Goal: Task Accomplishment & Management: Complete application form

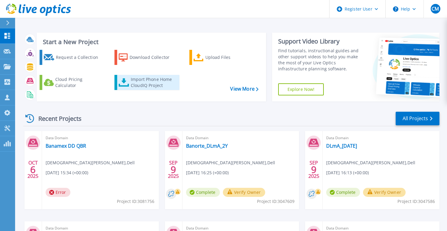
click at [158, 81] on div "Import Phone Home CloudIQ Project" at bounding box center [154, 82] width 47 height 12
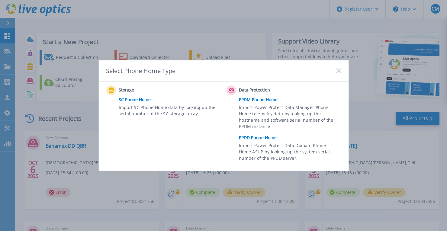
click at [260, 136] on link "PPDD Phone Home" at bounding box center [291, 137] width 105 height 9
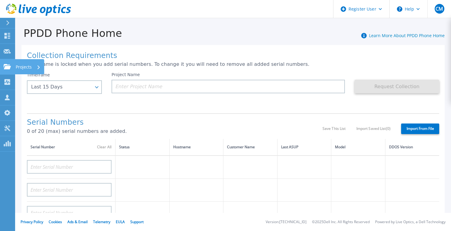
click at [6, 70] on link "Projects Projects" at bounding box center [7, 66] width 15 height 15
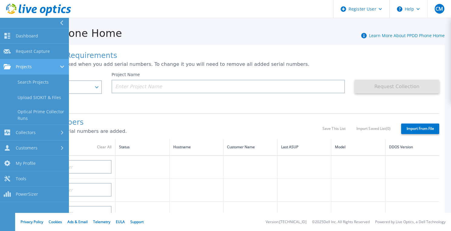
click at [36, 65] on div "Projects" at bounding box center [35, 66] width 62 height 5
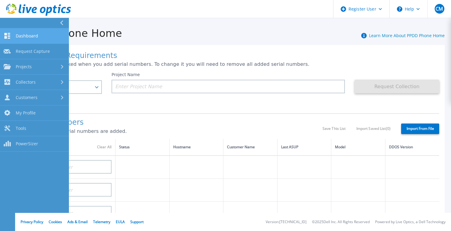
click at [28, 33] on span "Dashboard" at bounding box center [27, 35] width 22 height 5
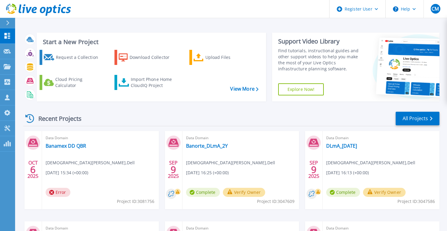
click at [127, 174] on div "Data Domain Banamex DD QBR Christian Molina , Dell 10/06/2025, 15:34 (+00:00) E…" at bounding box center [100, 170] width 117 height 78
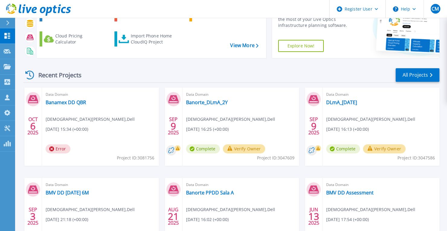
scroll to position [48, 0]
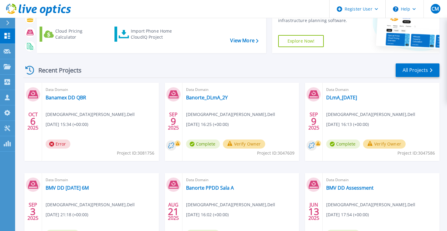
click at [63, 143] on span "Error" at bounding box center [58, 144] width 25 height 9
drag, startPoint x: 52, startPoint y: 112, endPoint x: 49, endPoint y: 103, distance: 8.9
click at [52, 111] on span "Christian Molina , Dell" at bounding box center [90, 114] width 89 height 7
click at [34, 95] on icon at bounding box center [33, 95] width 10 height 8
click at [73, 98] on link "Banamex DD QBR" at bounding box center [66, 98] width 40 height 6
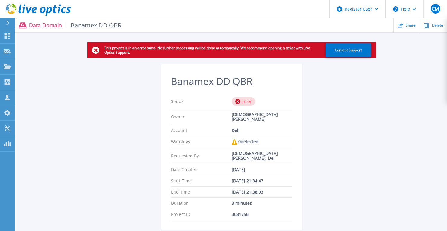
click at [400, 203] on div "This project is in an error state. No further processing will be done automatic…" at bounding box center [231, 139] width 431 height 195
click at [96, 51] on icon at bounding box center [95, 50] width 7 height 7
click at [242, 104] on div "Error" at bounding box center [244, 101] width 24 height 8
click at [241, 148] on div "Requested By Christian Molina, Dell" at bounding box center [231, 156] width 121 height 16
drag, startPoint x: 241, startPoint y: 143, endPoint x: 256, endPoint y: 177, distance: 37.0
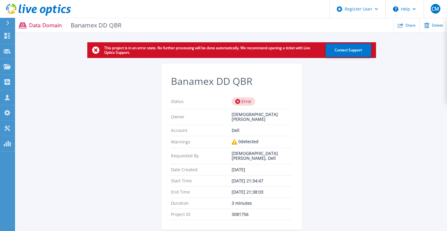
click at [256, 187] on div "End Time Oct 06, 2025 21:38:03" at bounding box center [231, 192] width 121 height 11
click at [10, 35] on icon at bounding box center [8, 36] width 6 height 6
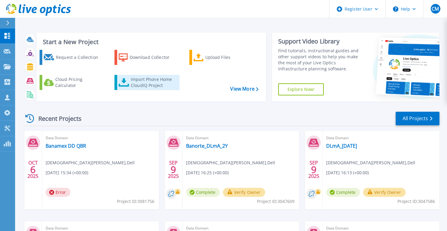
click at [135, 88] on div "Import Phone Home CloudIQ Project" at bounding box center [154, 82] width 47 height 12
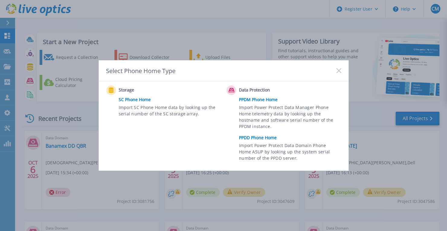
click at [261, 138] on link "PPDD Phone Home" at bounding box center [291, 137] width 105 height 9
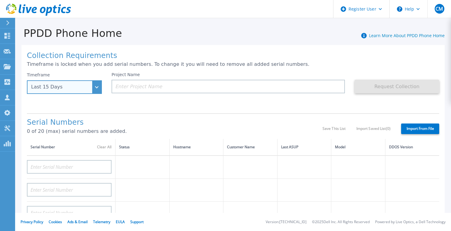
click at [92, 89] on div "Last 15 Days" at bounding box center [64, 87] width 75 height 14
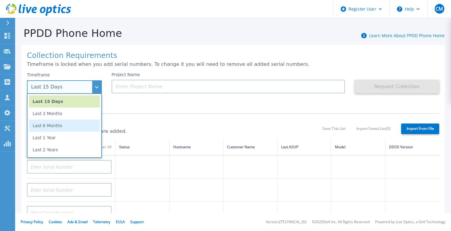
click at [53, 122] on li "Last 6 Months" at bounding box center [64, 126] width 71 height 12
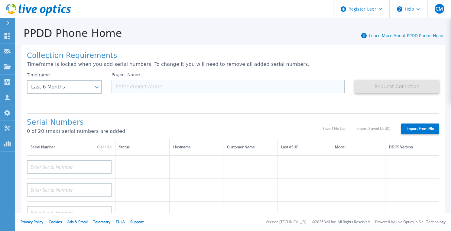
click at [139, 88] on input at bounding box center [227, 87] width 233 height 14
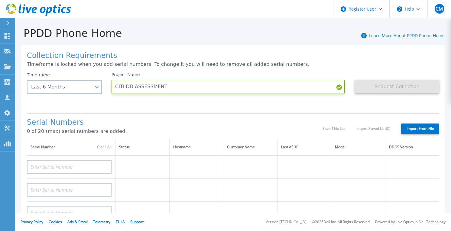
type input "CITI DD ASSESSMENT"
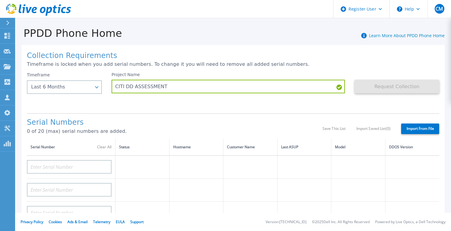
click at [86, 109] on div "Collection Requirements Timeframe is locked when you add serial numbers. To cha…" at bounding box center [232, 216] width 423 height 342
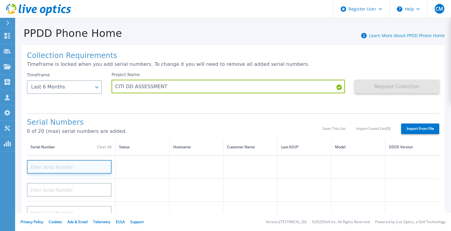
click at [65, 163] on input at bounding box center [69, 167] width 85 height 14
paste input "APM00221021541"
type input "APM00221021541"
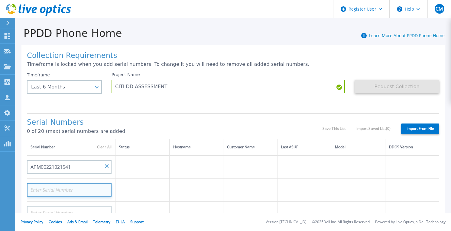
click at [83, 193] on input at bounding box center [69, 190] width 85 height 14
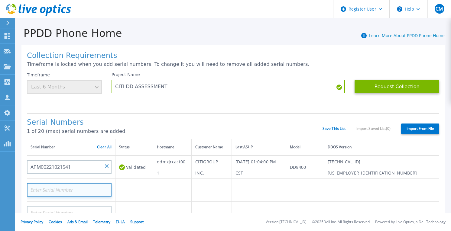
click at [62, 186] on input at bounding box center [69, 190] width 85 height 14
paste input "APM00221021542"
type input "APM00221021542"
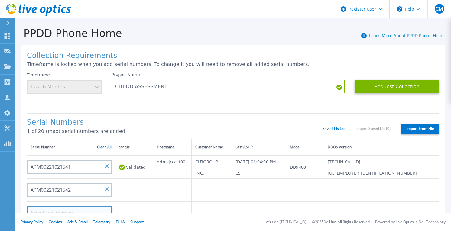
click at [93, 208] on input at bounding box center [69, 213] width 85 height 14
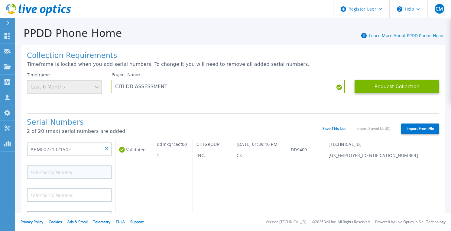
scroll to position [48, 0]
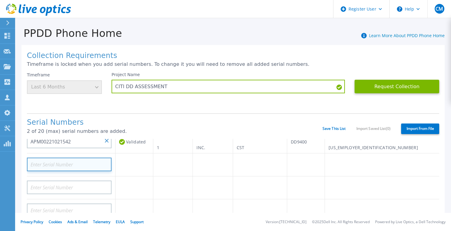
click at [72, 161] on input at bounding box center [69, 165] width 85 height 14
paste input "APM00190314079"
type input "APM00190314079"
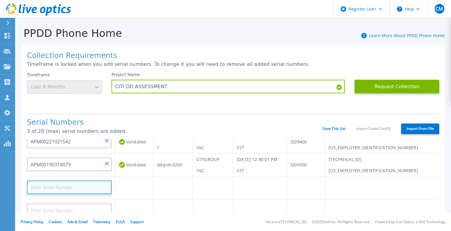
click at [82, 187] on input at bounding box center [69, 188] width 85 height 14
paste input "APM00201728806"
type input "APM00201728806"
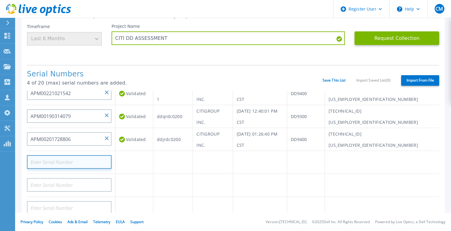
click at [76, 165] on input at bounding box center [69, 162] width 85 height 14
paste input "APM00222438537"
type input "APM00222438537"
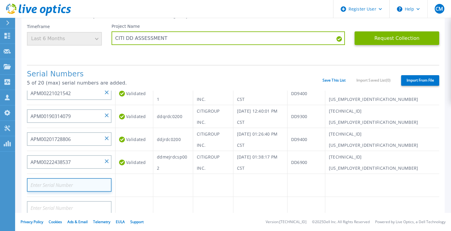
click at [74, 183] on input at bounding box center [69, 185] width 85 height 14
paste input "APM00222438538"
type input "APM00222438538"
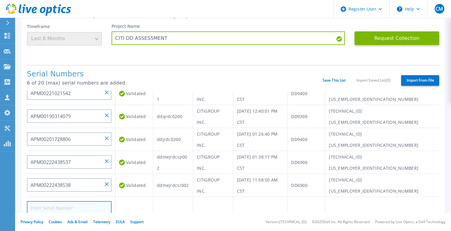
click at [82, 208] on input at bounding box center [69, 208] width 85 height 14
paste input "APM00222438540"
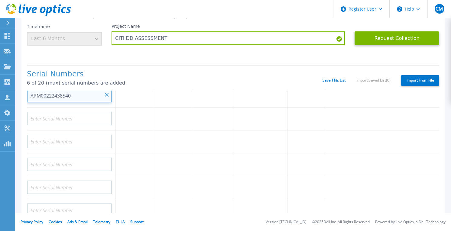
scroll to position [169, 0]
type input "APM00222438540"
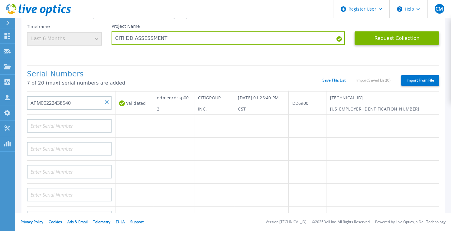
scroll to position [145, 0]
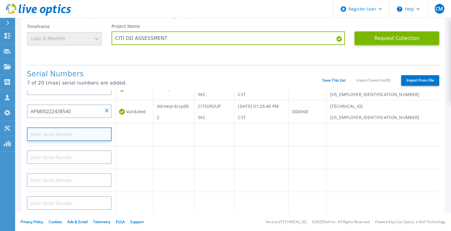
click at [69, 135] on input at bounding box center [69, 134] width 85 height 14
paste input "APM00222439603"
type input "APM00222439603"
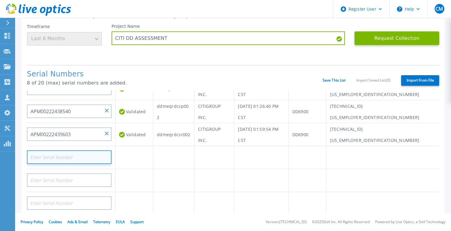
click at [66, 156] on input at bounding box center [69, 157] width 85 height 14
paste input "APM00215300644"
type input "APM00215300644"
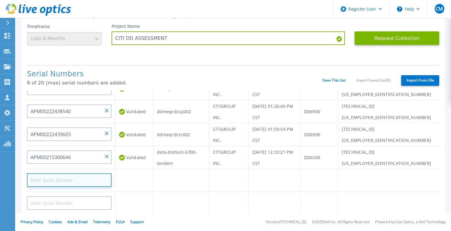
click at [73, 184] on input at bounding box center [69, 180] width 85 height 14
paste input "APM00234508103"
type input "APM00234508103"
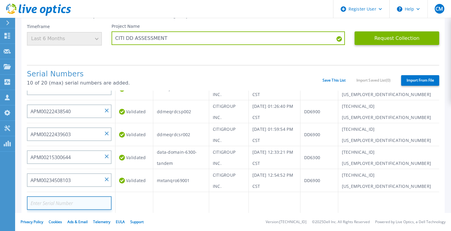
click at [48, 204] on input at bounding box center [69, 203] width 85 height 14
paste input "APM00235205831"
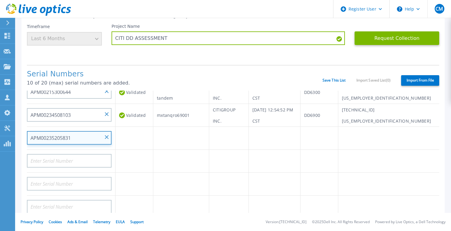
scroll to position [240, 0]
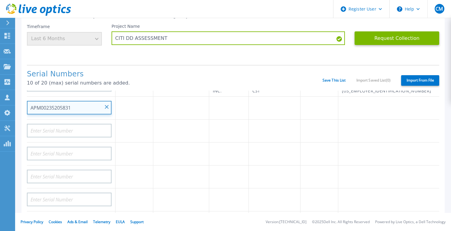
type input "APM00235205831"
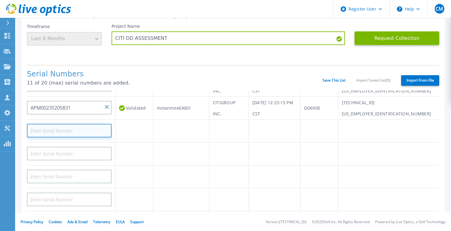
click at [81, 131] on input at bounding box center [69, 131] width 85 height 14
paste input "APM00234313713"
type input "APM00234313713"
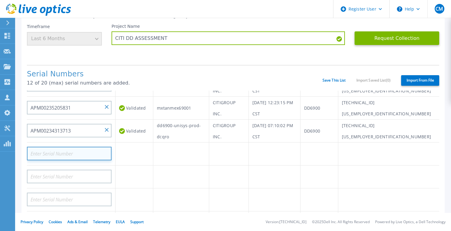
click at [48, 152] on input at bounding box center [69, 154] width 85 height 14
paste input "APM00234410718"
type input "APM00234410718"
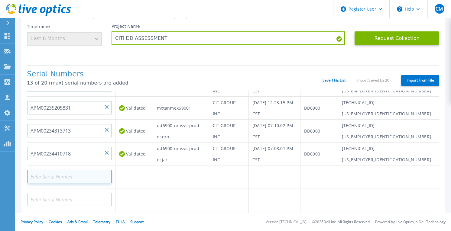
click at [73, 173] on input at bounding box center [69, 177] width 85 height 14
paste input "APM00234411948"
type input "APM00234411948"
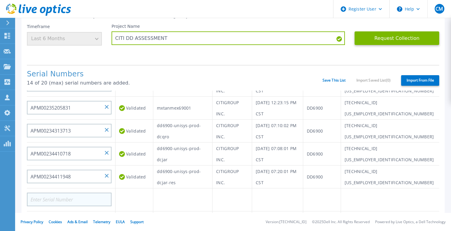
click at [61, 205] on td at bounding box center [71, 199] width 88 height 23
click at [63, 202] on input at bounding box center [69, 200] width 85 height 14
paste input "APM00234507789"
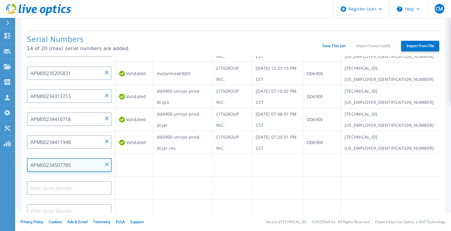
scroll to position [97, 0]
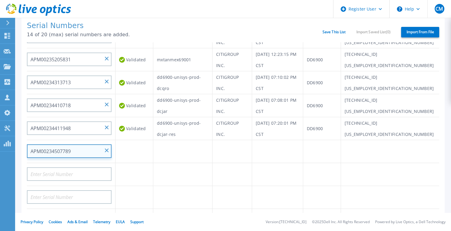
type input "APM00234507789"
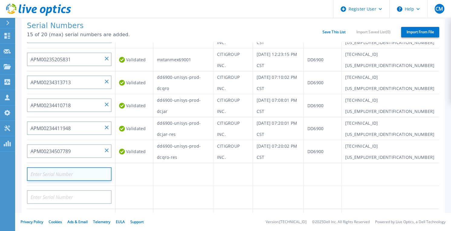
click at [63, 174] on input at bounding box center [69, 174] width 85 height 14
paste input "APM00234608922"
type input "APM00234608922"
click at [195, 170] on td at bounding box center [183, 174] width 60 height 23
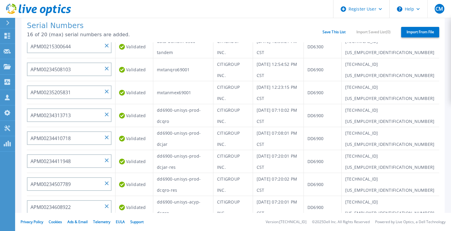
scroll to position [240, 0]
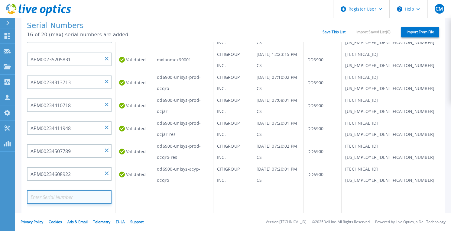
click at [57, 191] on input at bounding box center [69, 197] width 85 height 14
paste input "APM00193522046"
type input "APM00193522046"
click at [138, 187] on td at bounding box center [134, 197] width 38 height 23
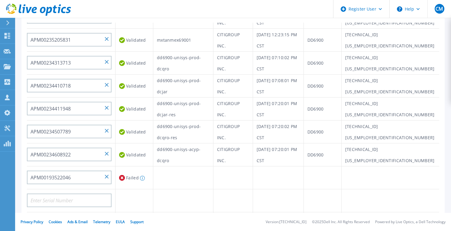
scroll to position [169, 0]
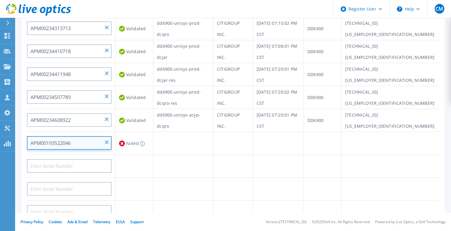
click at [107, 138] on input "APM00193522046" at bounding box center [69, 143] width 85 height 14
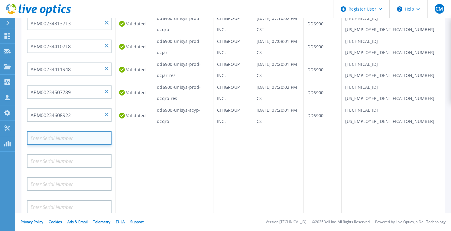
scroll to position [151, 0]
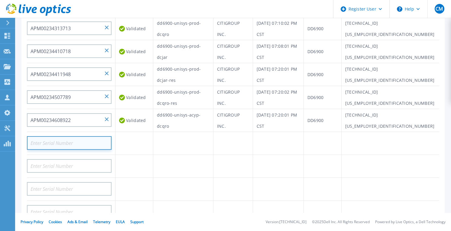
click at [57, 138] on input at bounding box center [69, 143] width 85 height 14
paste input "APM00193515725"
type input "APM00193515725"
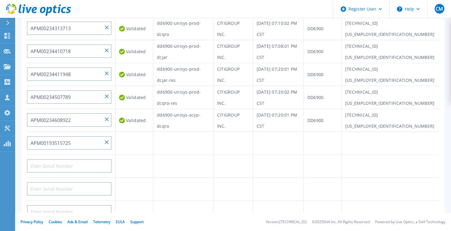
click at [153, 169] on td at bounding box center [183, 166] width 60 height 23
click at [66, 134] on div at bounding box center [69, 141] width 85 height 18
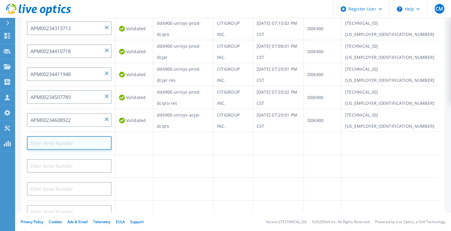
click at [70, 140] on input at bounding box center [69, 143] width 85 height 14
paste input "APM00224402620"
type input "APM00224402620"
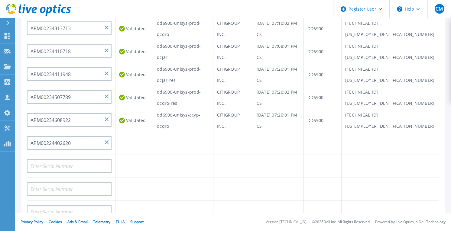
click at [126, 159] on td at bounding box center [134, 166] width 38 height 23
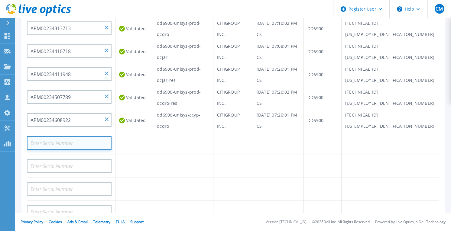
click at [55, 140] on input at bounding box center [69, 143] width 85 height 14
paste input "APM00230900268"
type input "APM00230900268"
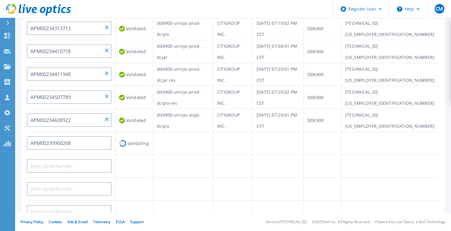
click at [145, 178] on td at bounding box center [134, 189] width 38 height 23
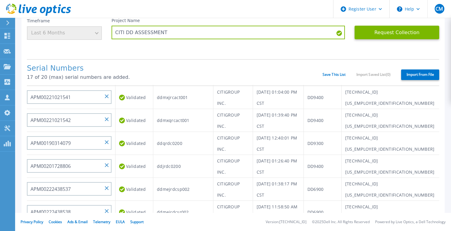
scroll to position [24, 0]
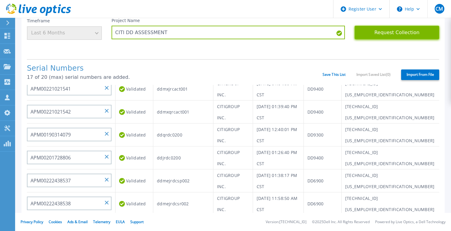
click at [380, 35] on button "Request Collection" at bounding box center [396, 33] width 85 height 14
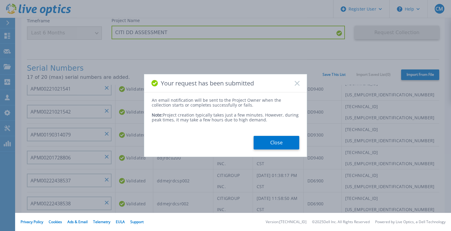
click at [270, 142] on button "Close" at bounding box center [276, 143] width 46 height 14
